Goal: Find specific page/section: Find specific page/section

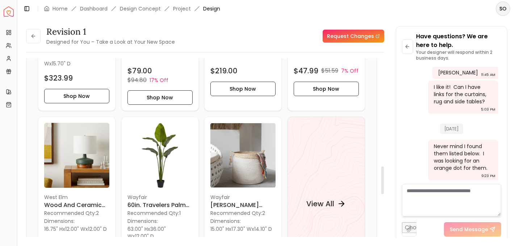
scroll to position [727, 0]
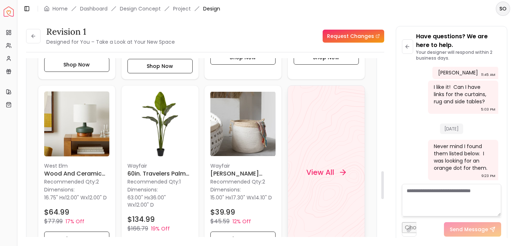
click at [324, 171] on h4 "View All" at bounding box center [320, 172] width 28 height 10
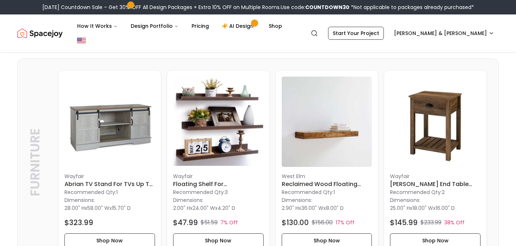
scroll to position [163, 0]
click at [414, 181] on h6 "[PERSON_NAME] End Table with Storage" at bounding box center [435, 185] width 90 height 9
